Goal: Task Accomplishment & Management: Complete application form

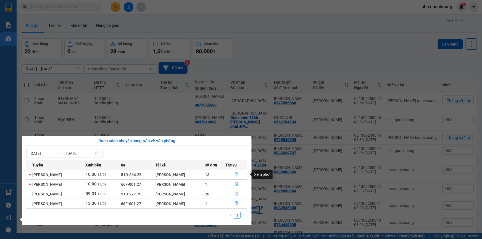
click at [238, 174] on icon "file-done" at bounding box center [236, 174] width 4 height 4
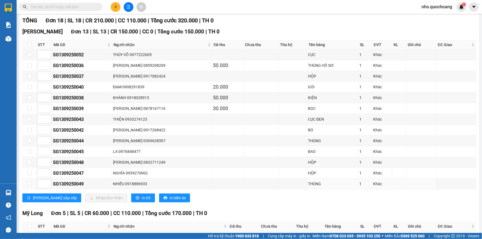
scroll to position [75, 0]
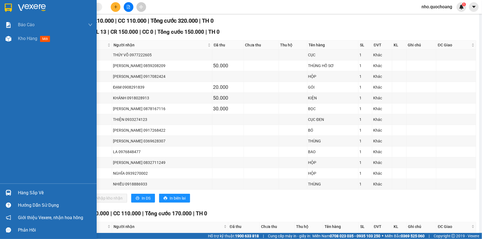
click at [37, 190] on div "Hàng sắp về" at bounding box center [55, 193] width 75 height 8
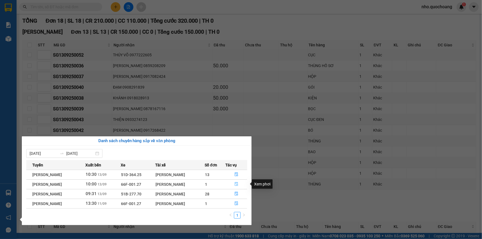
click at [237, 182] on button "button" at bounding box center [235, 184] width 21 height 9
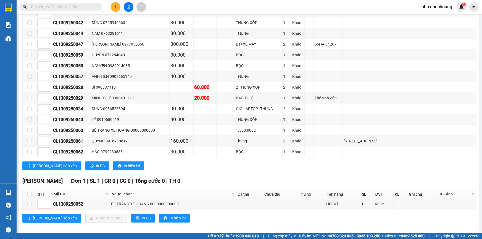
scroll to position [357, 0]
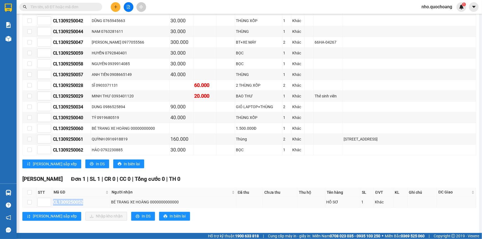
drag, startPoint x: 83, startPoint y: 200, endPoint x: 54, endPoint y: 201, distance: 29.0
click at [54, 201] on div "CL1309250052" at bounding box center [81, 202] width 56 height 7
copy div "CL1309250052"
click at [46, 4] on input "text" at bounding box center [62, 7] width 65 height 6
paste input "CL1309250052"
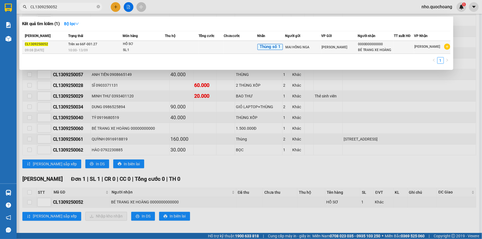
type input "CL1309250052"
click at [95, 49] on div "10:00 [DATE]" at bounding box center [95, 50] width 54 height 6
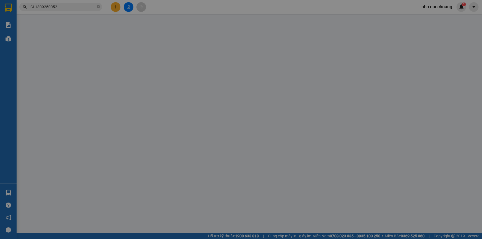
type input "MAI HỒNG NGA"
type input "0000000000000"
type input "BÉ TRANG XE HOÀNG"
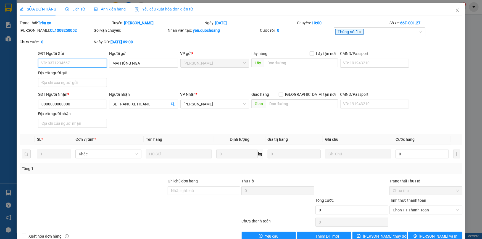
drag, startPoint x: 205, startPoint y: 103, endPoint x: 196, endPoint y: 108, distance: 10.8
click at [204, 103] on span "[PERSON_NAME]" at bounding box center [215, 104] width 62 height 8
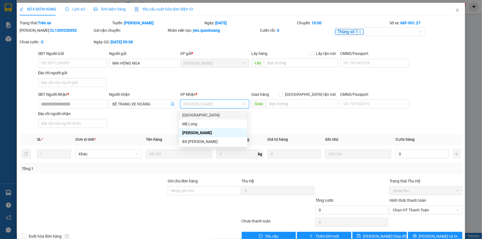
click at [195, 112] on div "[GEOGRAPHIC_DATA]" at bounding box center [213, 115] width 62 height 6
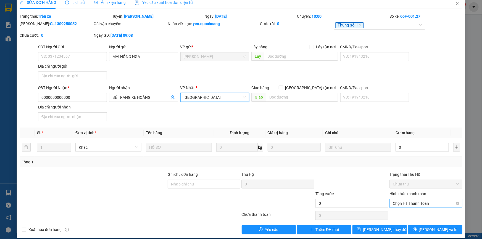
scroll to position [12, 0]
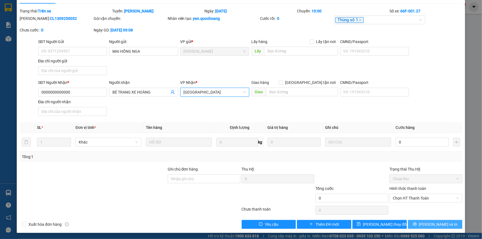
click at [428, 222] on span "[PERSON_NAME] và In" at bounding box center [438, 224] width 39 height 6
